Goal: Information Seeking & Learning: Understand process/instructions

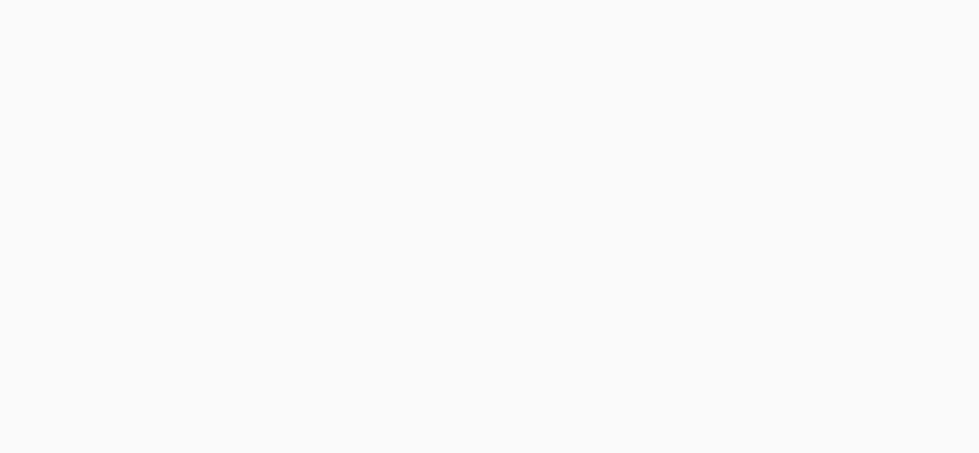
scroll to position [250, 0]
copy div "3. Information We Collect a) Information you voluntarily provide. When you sign…"
drag, startPoint x: 576, startPoint y: 381, endPoint x: 392, endPoint y: 242, distance: 230.8
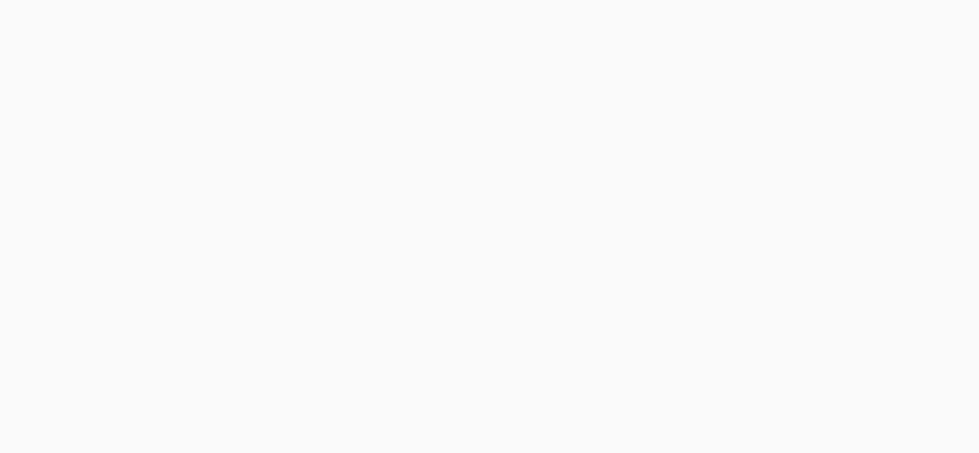
copy p "a) Information you voluntarily provide. When you sign up for and use the Servic…"
drag, startPoint x: 504, startPoint y: 290, endPoint x: 385, endPoint y: 261, distance: 122.4
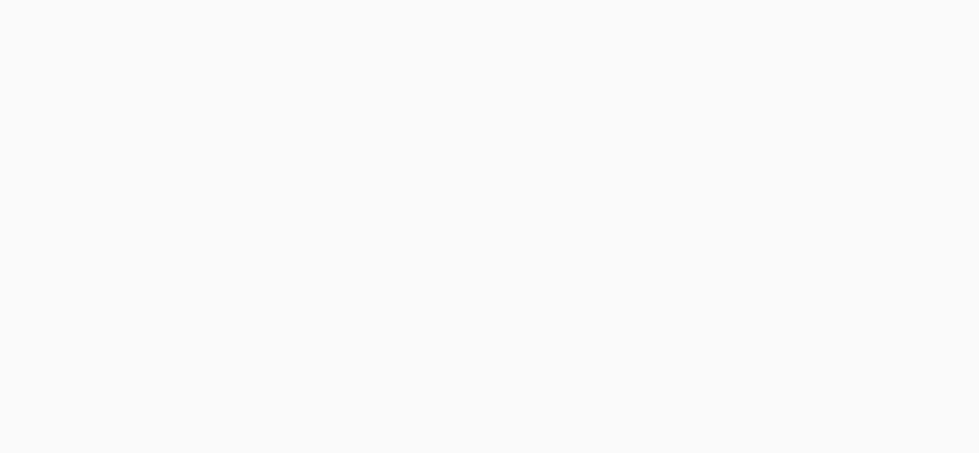
copy p "We may use cookies to track your usage of the Site in order to improve your exp…"
drag, startPoint x: 580, startPoint y: 322, endPoint x: 504, endPoint y: 300, distance: 78.9
copy p "When you use the Site, we may collect details about you and your visit, such as…"
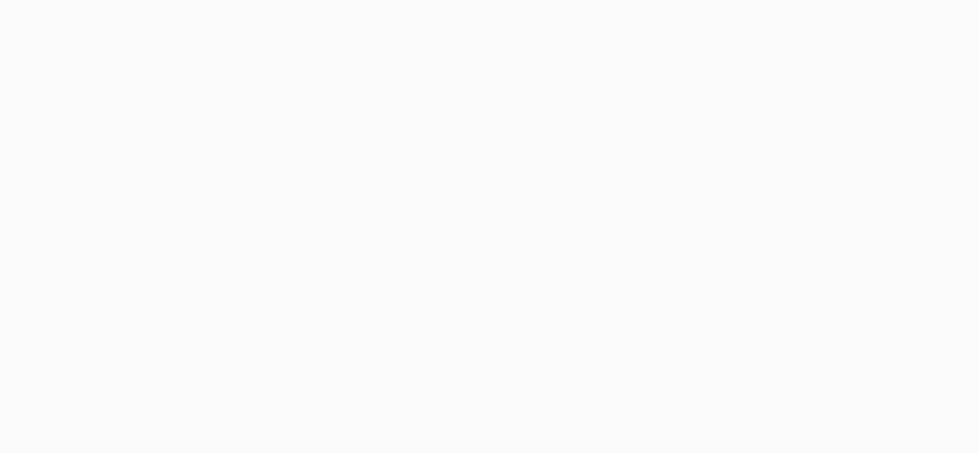
drag, startPoint x: 499, startPoint y: 284, endPoint x: 514, endPoint y: 251, distance: 35.9
copy div "By using the Site and providing us with your Personal Information, you consent …"
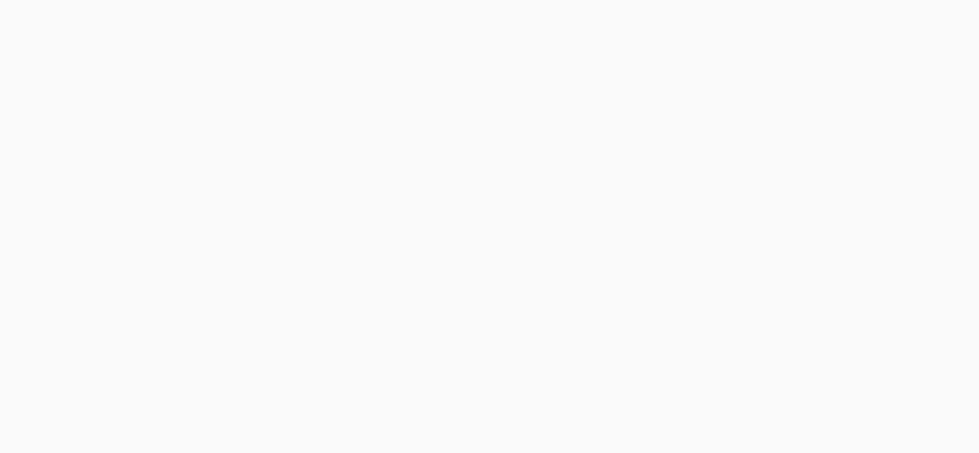
drag, startPoint x: 446, startPoint y: 345, endPoint x: 383, endPoint y: 279, distance: 91.2
copy div "By using the Site and providing us with your Personal Information, you consent …"
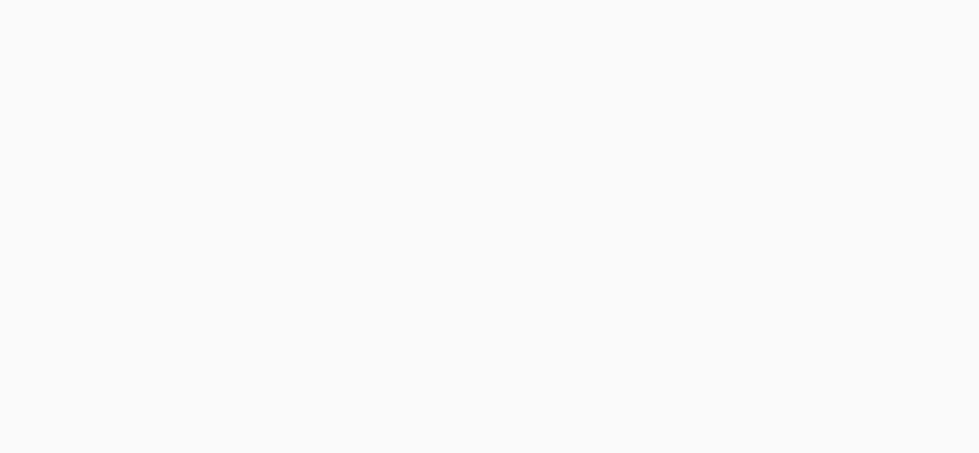
copy p "a) Provide the Services. The Personal Information we collect is essential to ou…"
drag, startPoint x: 438, startPoint y: 219, endPoint x: 389, endPoint y: 192, distance: 55.8
copy p "b) Promote the Site or Services. If you sign up for our email newsletter, we ma…"
drag, startPoint x: 590, startPoint y: 276, endPoint x: 386, endPoint y: 235, distance: 208.2
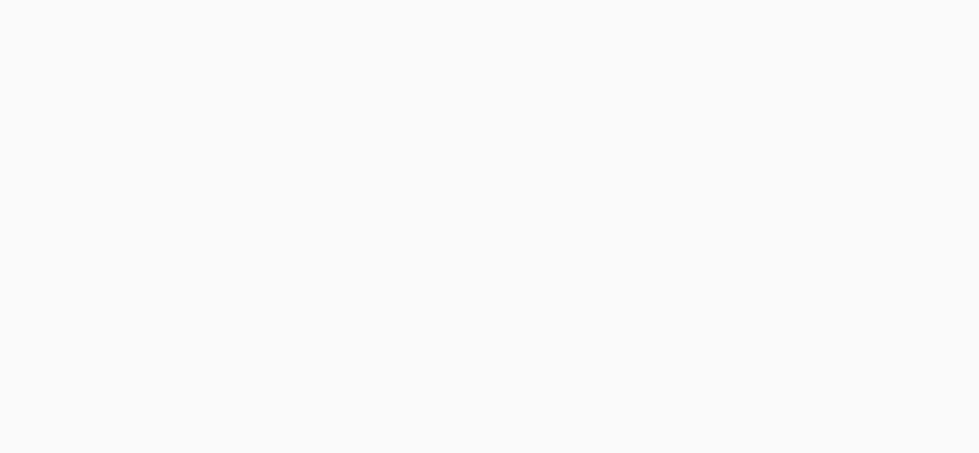
copy p "c) Administer and improve the Site and Services. By collecting Anonymous Inform…"
drag, startPoint x: 580, startPoint y: 270, endPoint x: 384, endPoint y: 257, distance: 196.0
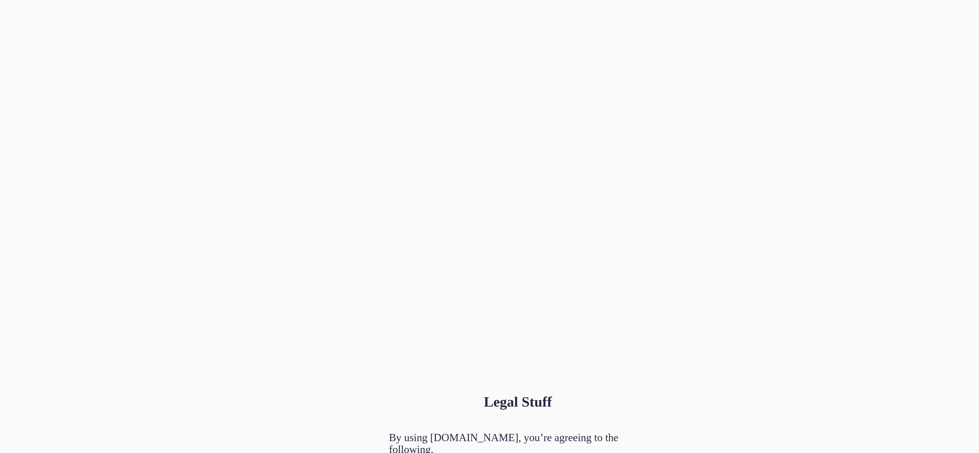
copy p "c) Administer and improve the Site and Services. By collecting Anonymous Inform…"
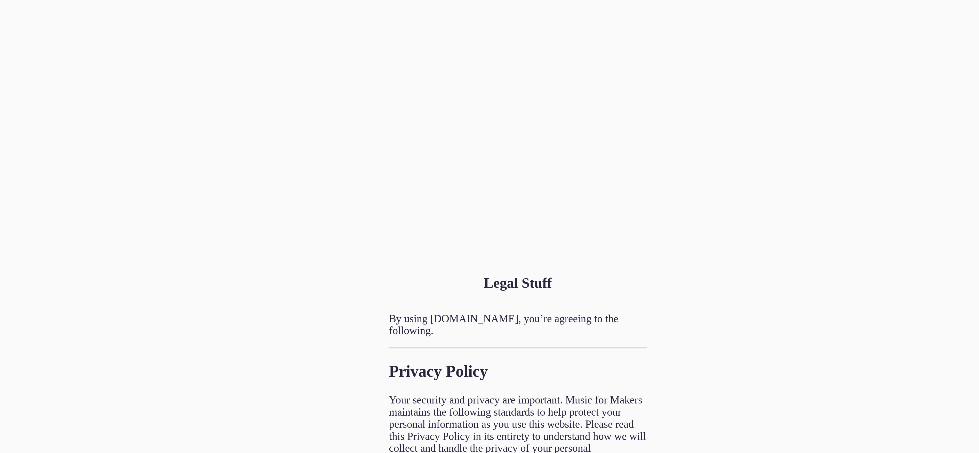
scroll to position [939, 0]
drag, startPoint x: 554, startPoint y: 244, endPoint x: 389, endPoint y: 222, distance: 166.6
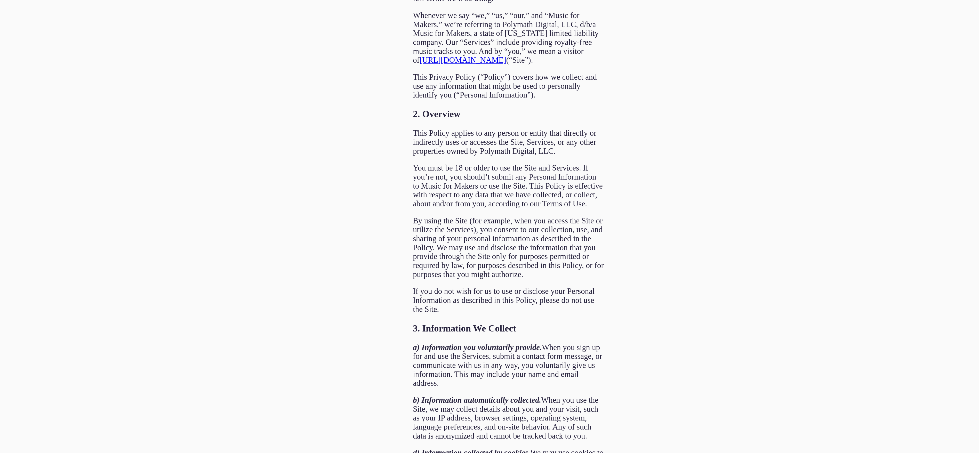
scroll to position [1358, 0]
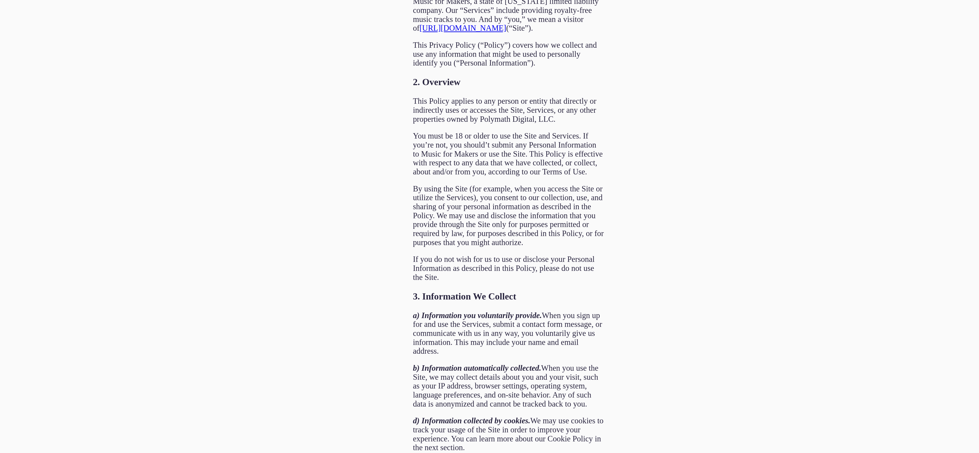
drag, startPoint x: 561, startPoint y: 201, endPoint x: 387, endPoint y: 140, distance: 184.0
drag, startPoint x: 428, startPoint y: 268, endPoint x: 385, endPoint y: 223, distance: 61.7
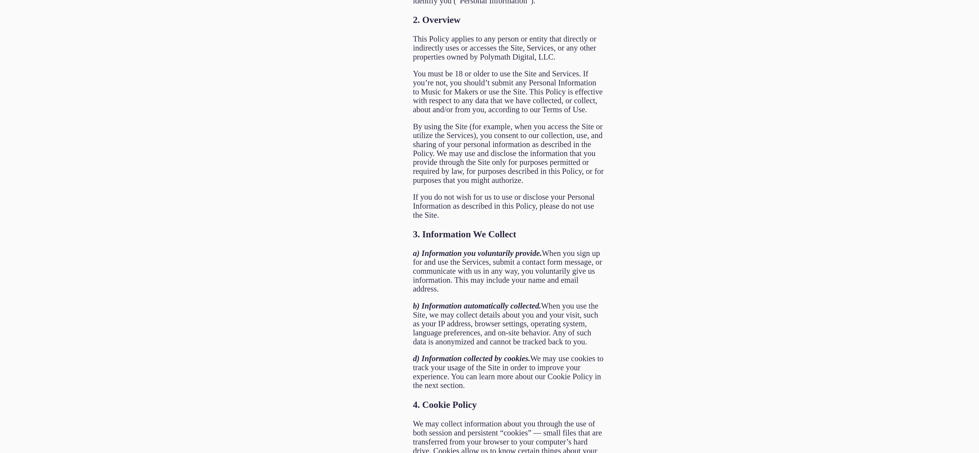
drag, startPoint x: 541, startPoint y: 254, endPoint x: 387, endPoint y: 232, distance: 155.5
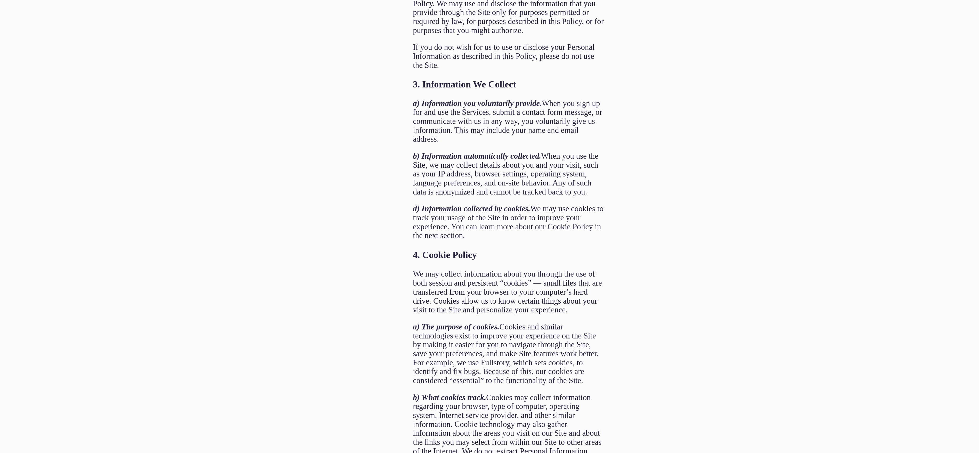
scroll to position [1557, 0]
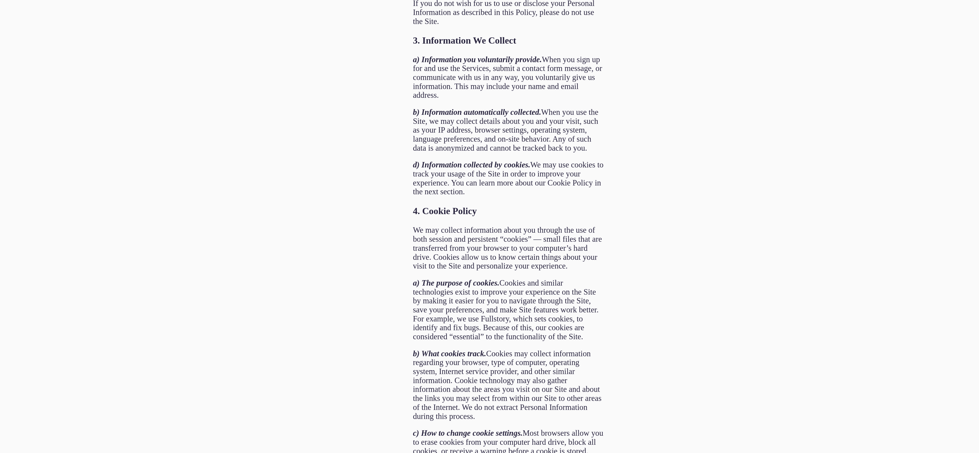
drag, startPoint x: 473, startPoint y: 292, endPoint x: 387, endPoint y: 231, distance: 106.2
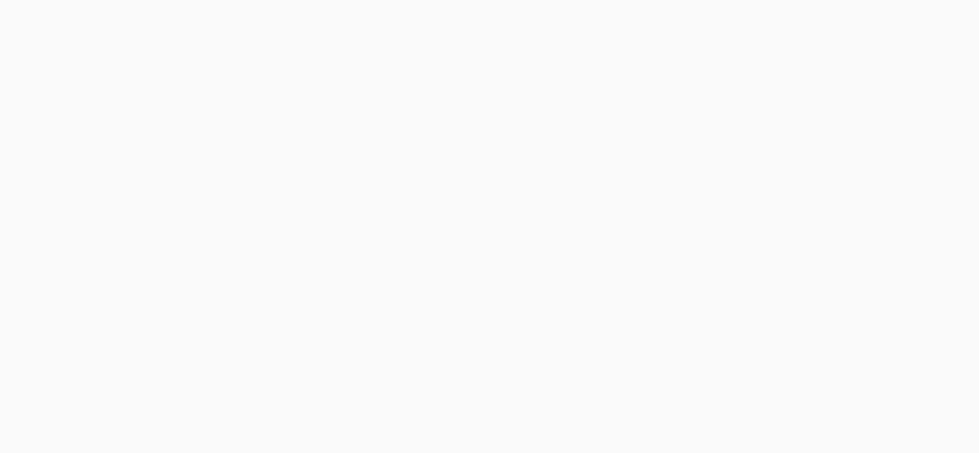
scroll to position [535, 0]
drag, startPoint x: 553, startPoint y: 225, endPoint x: 381, endPoint y: 177, distance: 179.2
drag, startPoint x: 442, startPoint y: 301, endPoint x: 381, endPoint y: 247, distance: 81.9
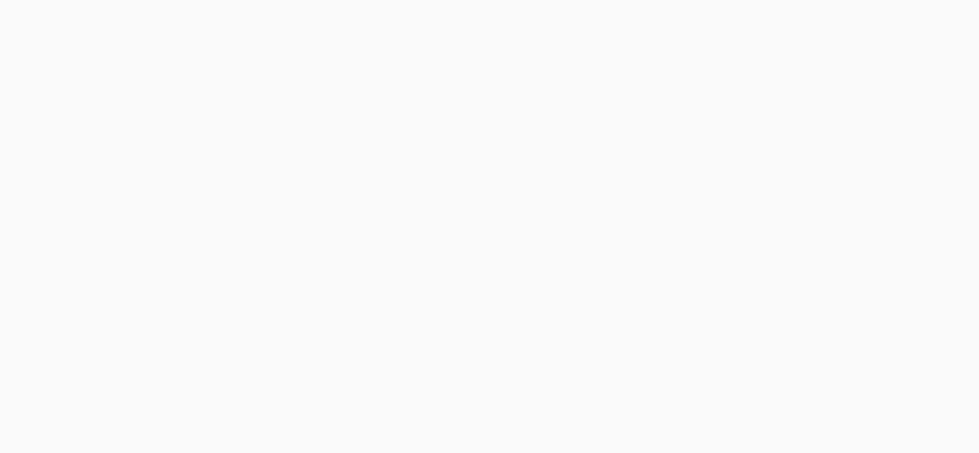
drag, startPoint x: 481, startPoint y: 304, endPoint x: 356, endPoint y: 266, distance: 130.9
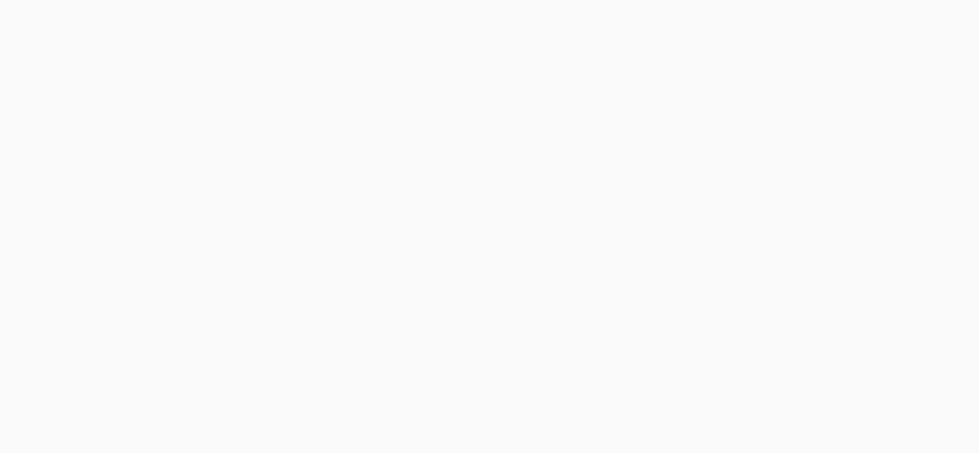
drag, startPoint x: 472, startPoint y: 304, endPoint x: 386, endPoint y: 254, distance: 98.6
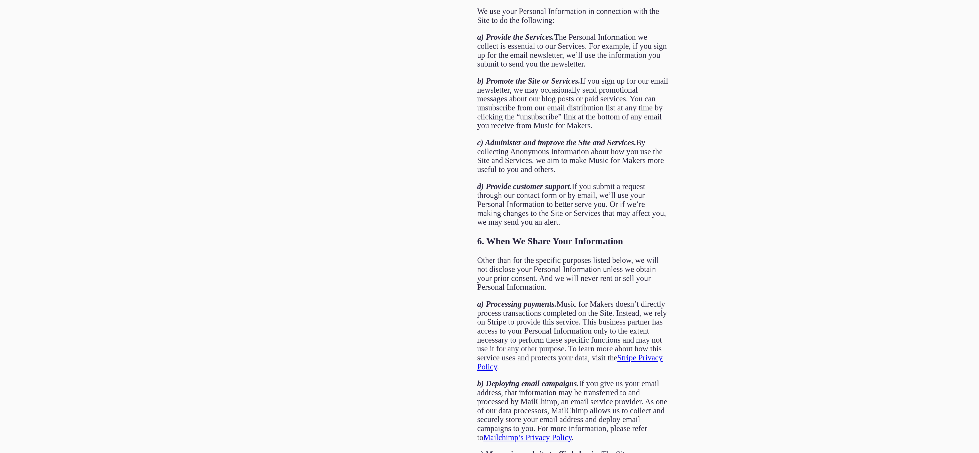
scroll to position [2019, 0]
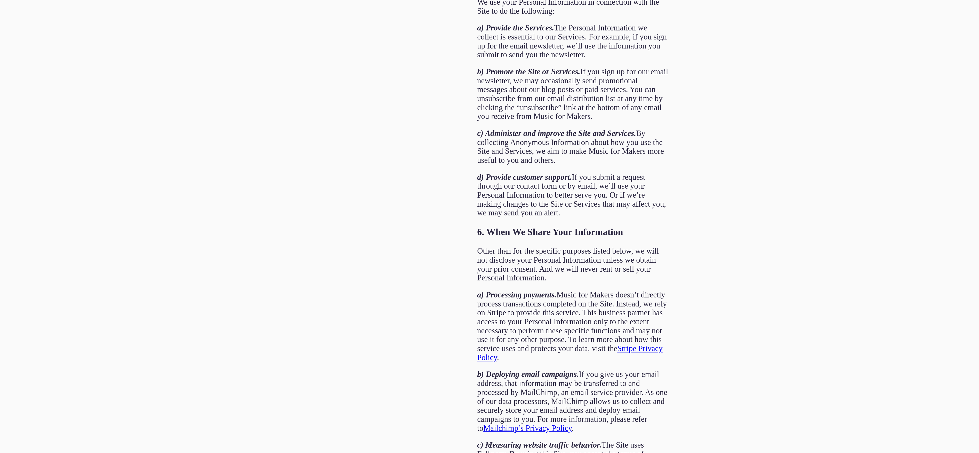
drag, startPoint x: 570, startPoint y: 301, endPoint x: 567, endPoint y: 301, distance: 3.6
drag, startPoint x: 560, startPoint y: 314, endPoint x: 393, endPoint y: 264, distance: 173.4
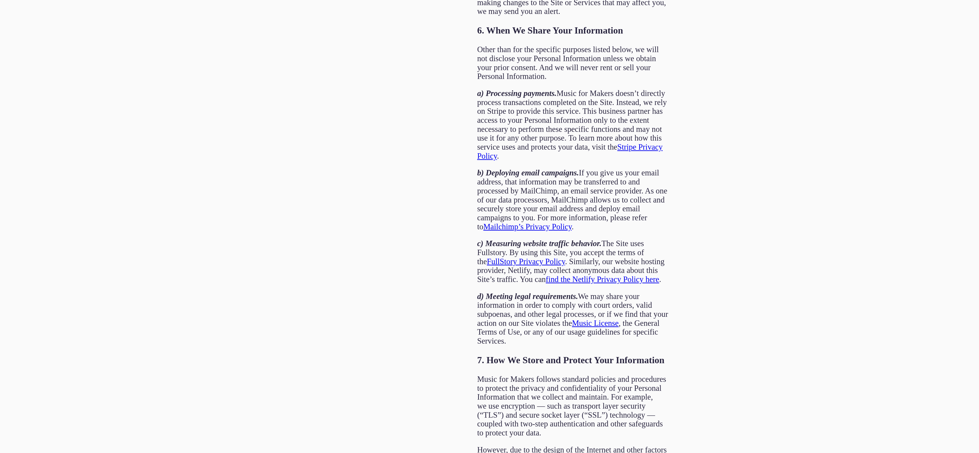
scroll to position [2177, 0]
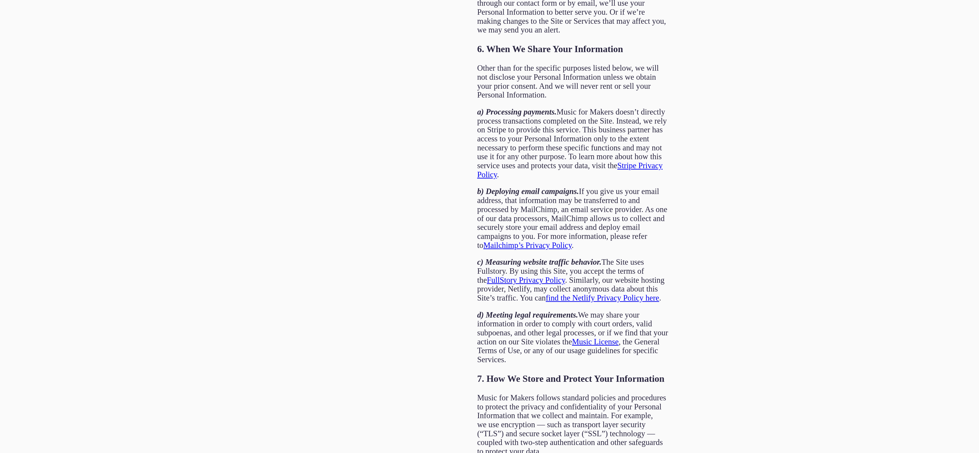
drag, startPoint x: 498, startPoint y: 293, endPoint x: 387, endPoint y: 192, distance: 150.5
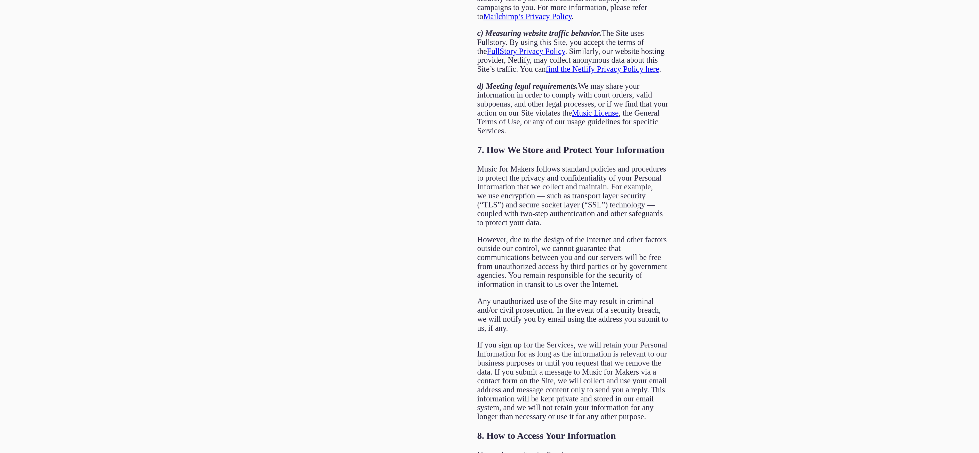
scroll to position [2340, 0]
click at [326, 151] on main "Legal Stuff By using [DOMAIN_NAME], you’re agreeing to the following. Privacy P…" at bounding box center [489, 455] width 975 height 3012
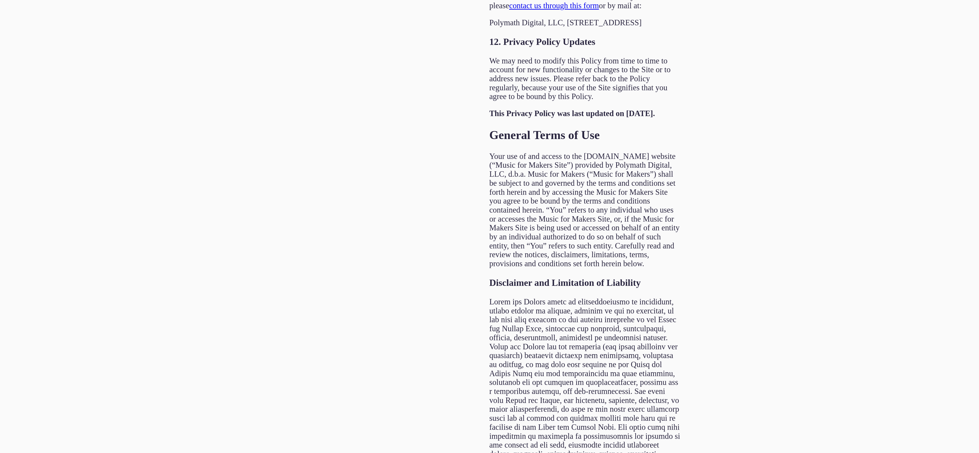
scroll to position [3168, 0]
